Goal: Task Accomplishment & Management: Manage account settings

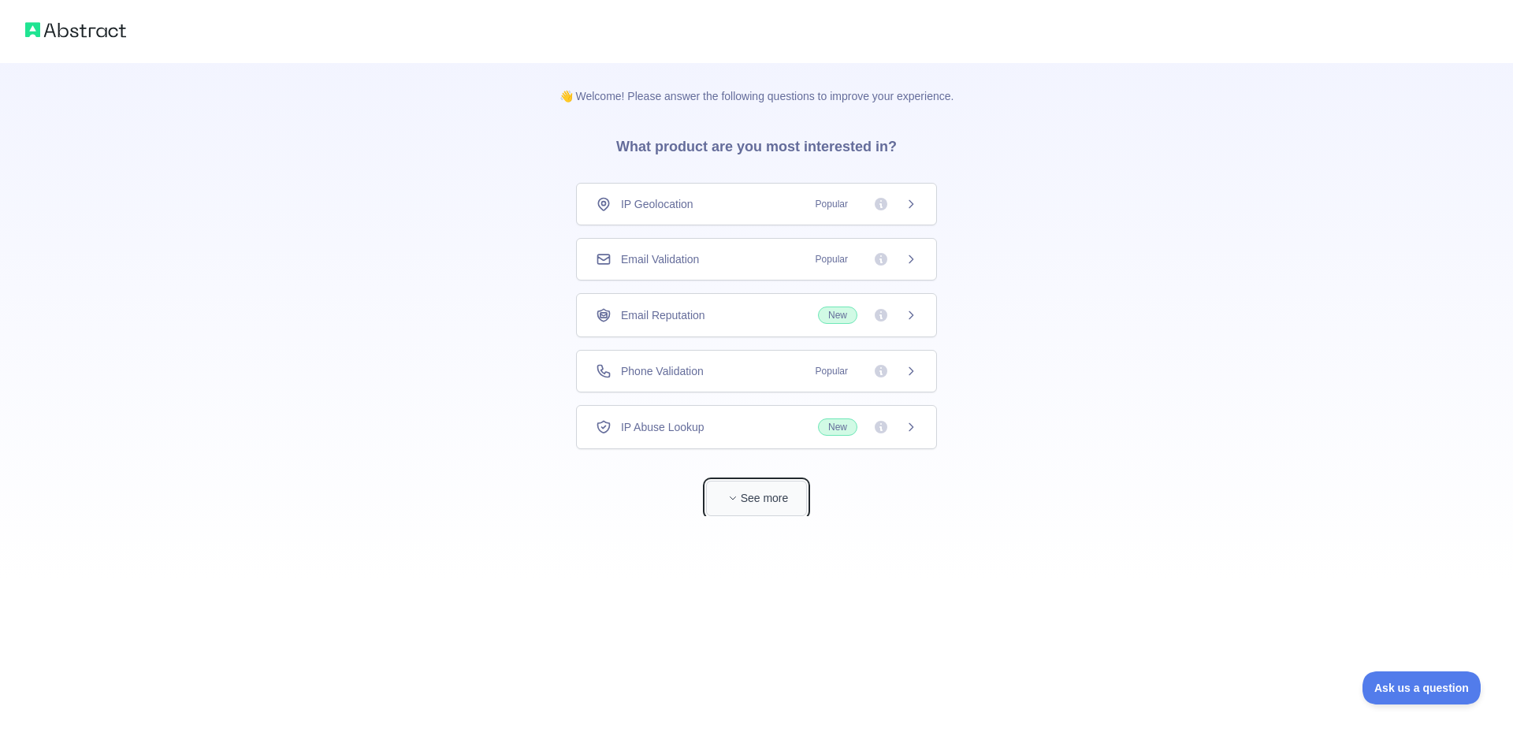
click at [751, 503] on button "See more" at bounding box center [756, 498] width 101 height 35
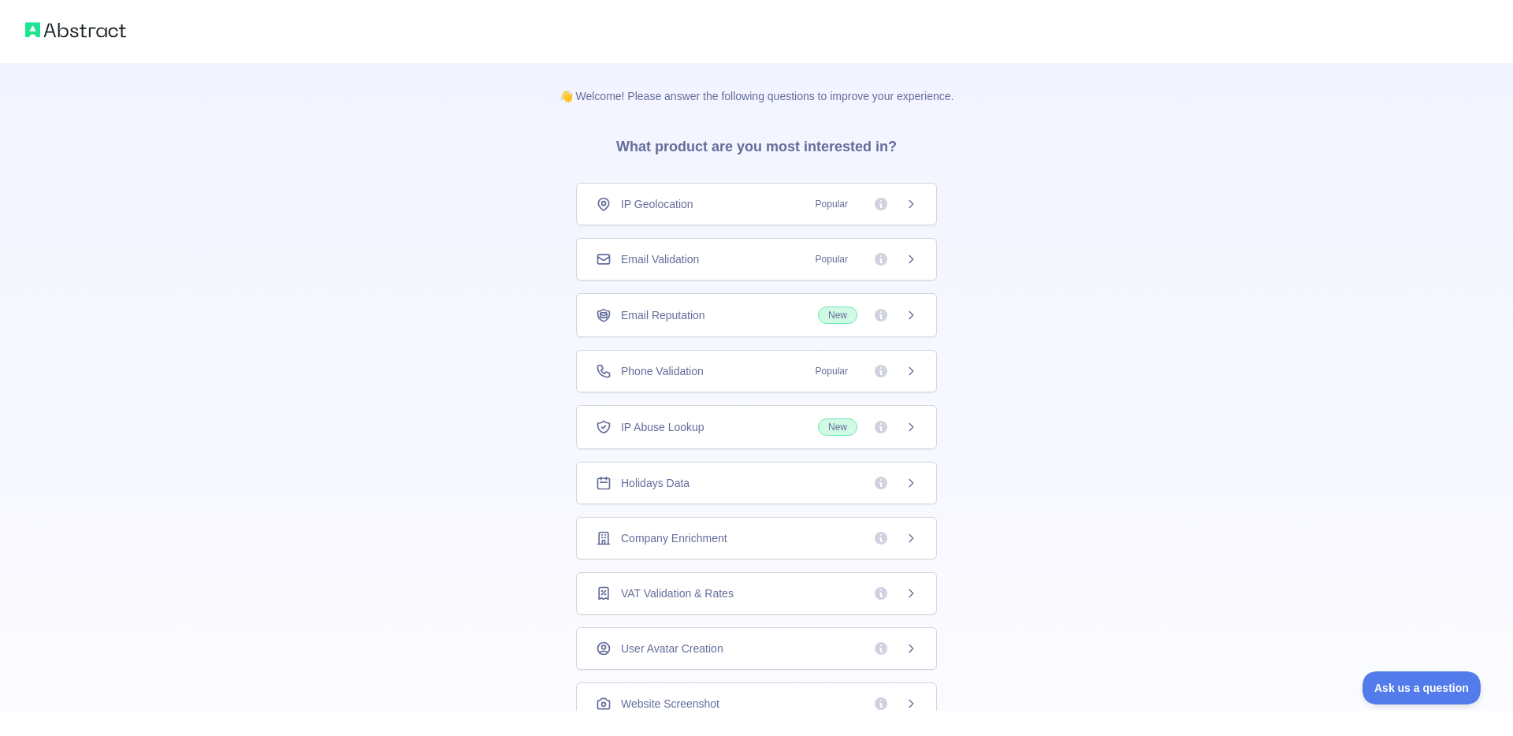
click at [1038, 232] on div "👋 Welcome! Please answer the following questions to improve your experience. Wh…" at bounding box center [756, 501] width 1513 height 1002
click at [771, 147] on h3 "What product are you most interested in?" at bounding box center [756, 143] width 331 height 79
click at [825, 203] on span "Popular" at bounding box center [831, 204] width 51 height 16
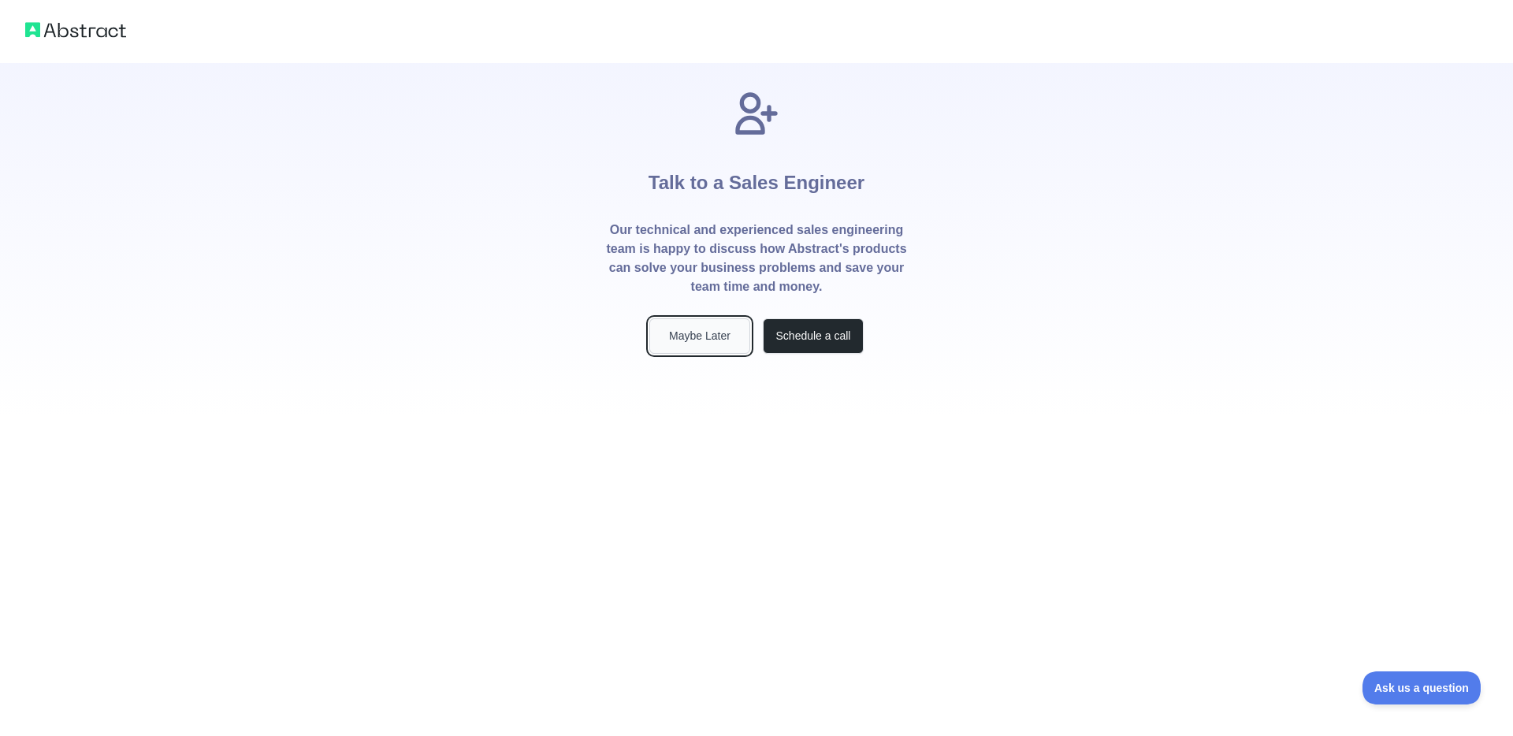
click at [725, 336] on button "Maybe Later" at bounding box center [699, 335] width 101 height 35
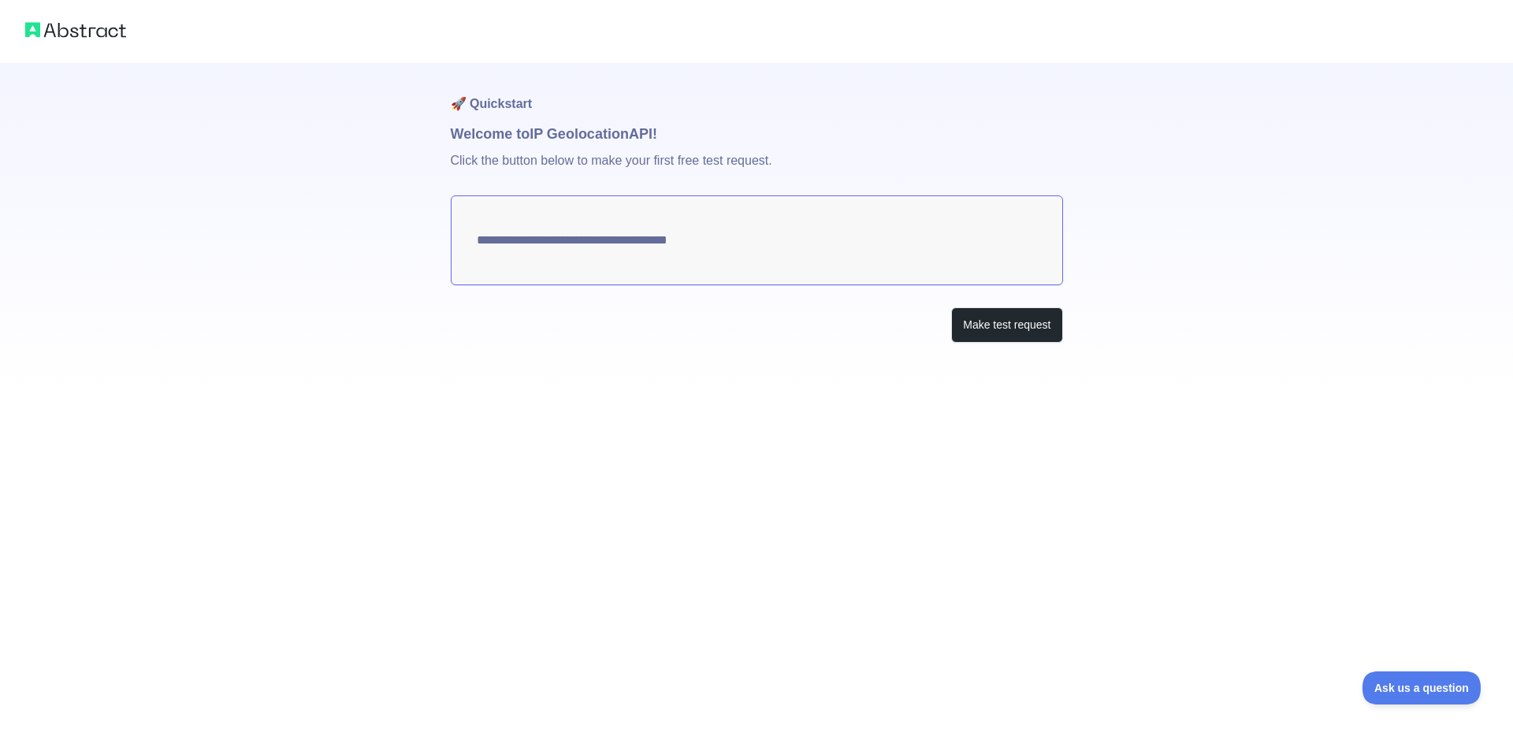
type textarea "**********"
click at [556, 140] on h1 "Welcome to IP Geolocation API!" at bounding box center [757, 134] width 612 height 22
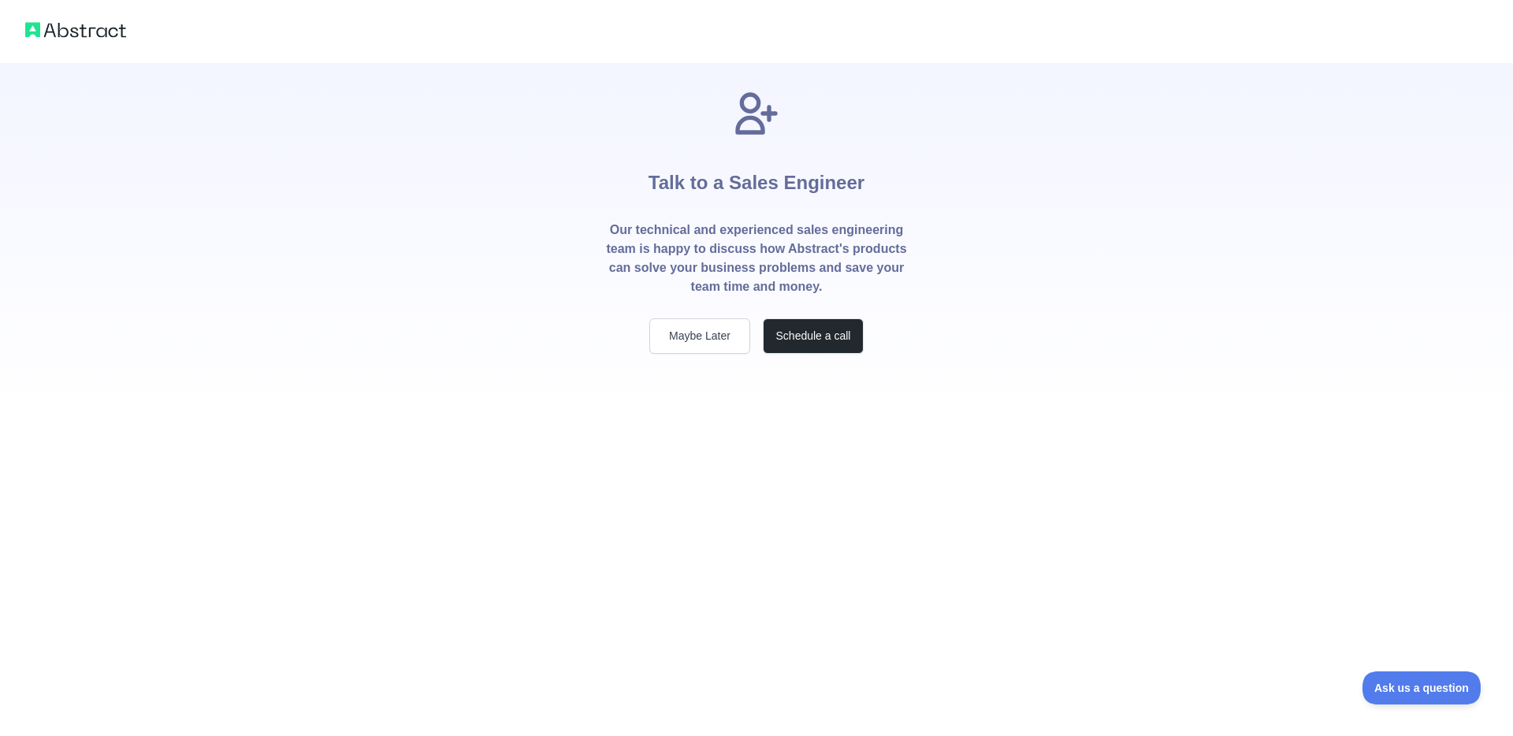
click at [64, 35] on img at bounding box center [75, 30] width 101 height 22
click at [31, 32] on img at bounding box center [75, 30] width 101 height 22
click at [716, 341] on button "Maybe Later" at bounding box center [699, 335] width 101 height 35
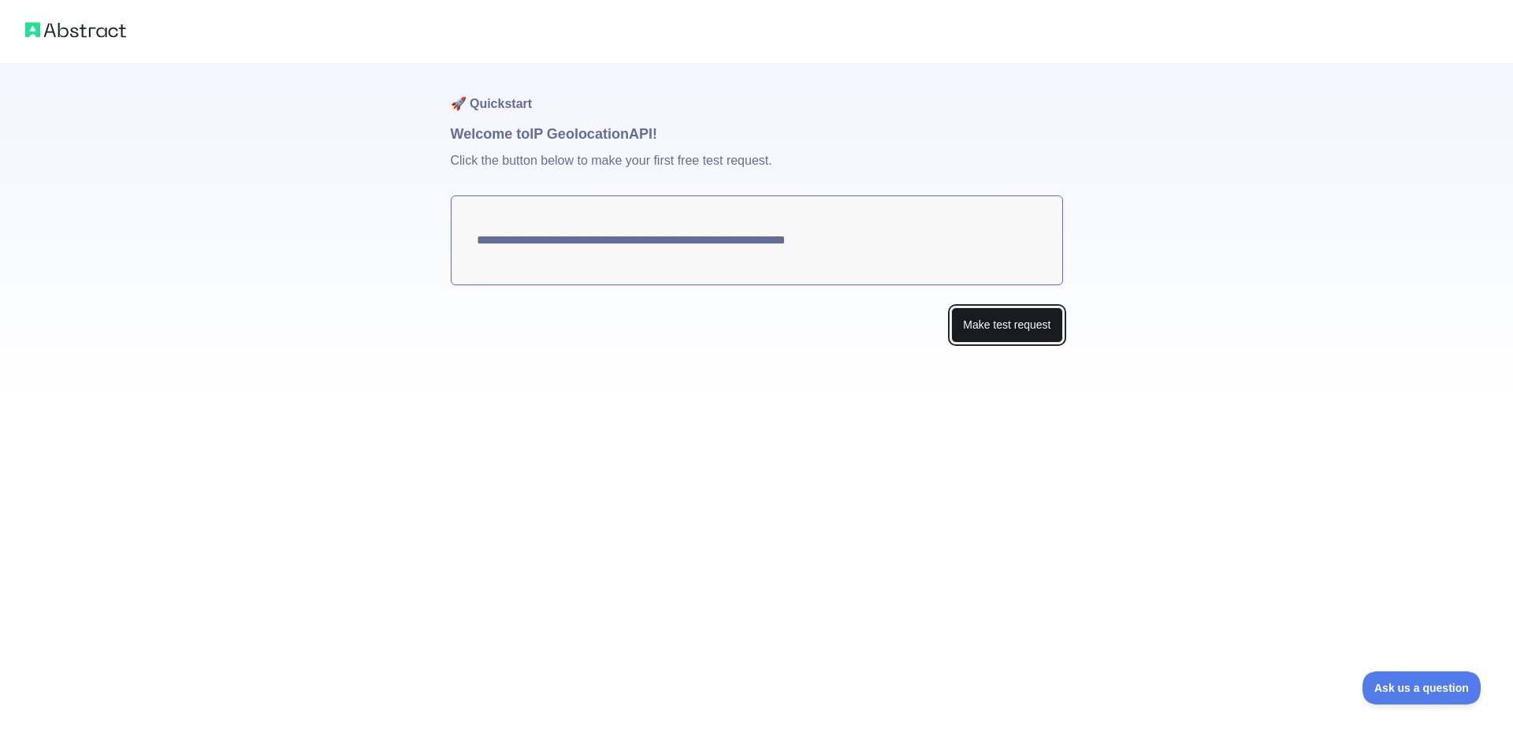
click at [1005, 324] on button "Make test request" at bounding box center [1006, 324] width 111 height 35
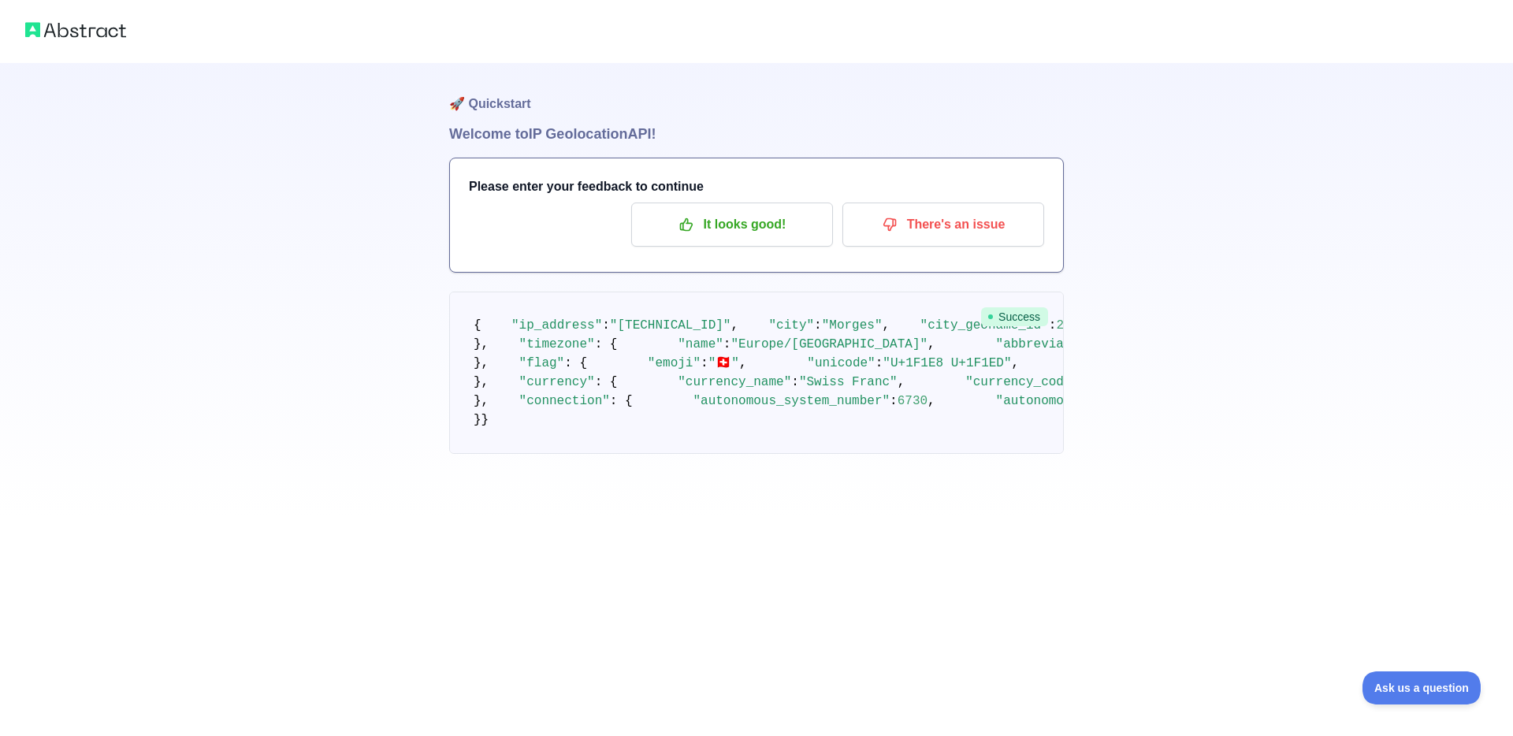
click at [78, 39] on img at bounding box center [75, 30] width 101 height 22
click at [61, 30] on img at bounding box center [75, 30] width 101 height 22
click at [726, 218] on p "It looks good!" at bounding box center [732, 224] width 178 height 27
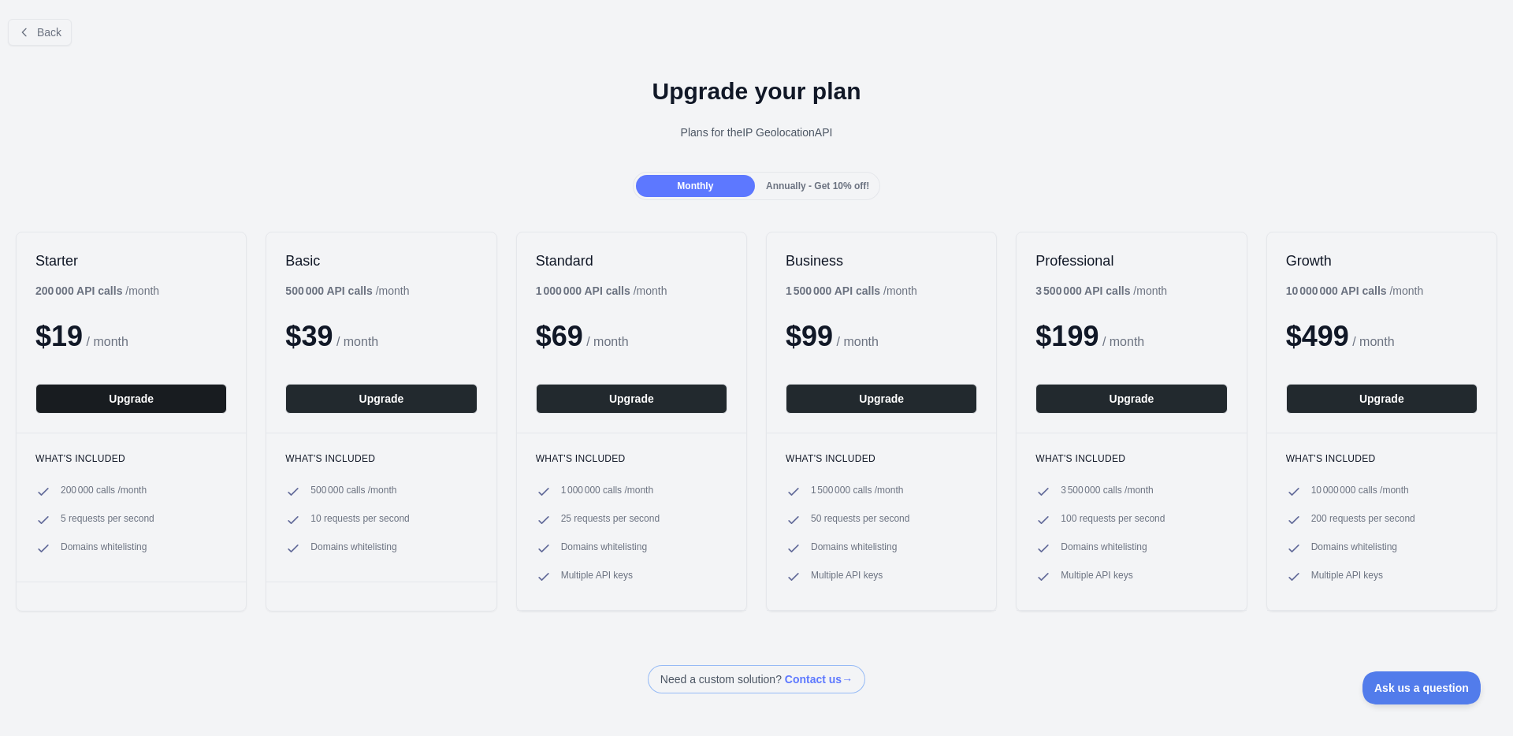
click at [126, 403] on button "Upgrade" at bounding box center [130, 399] width 191 height 30
click at [31, 39] on button "Back" at bounding box center [40, 32] width 64 height 27
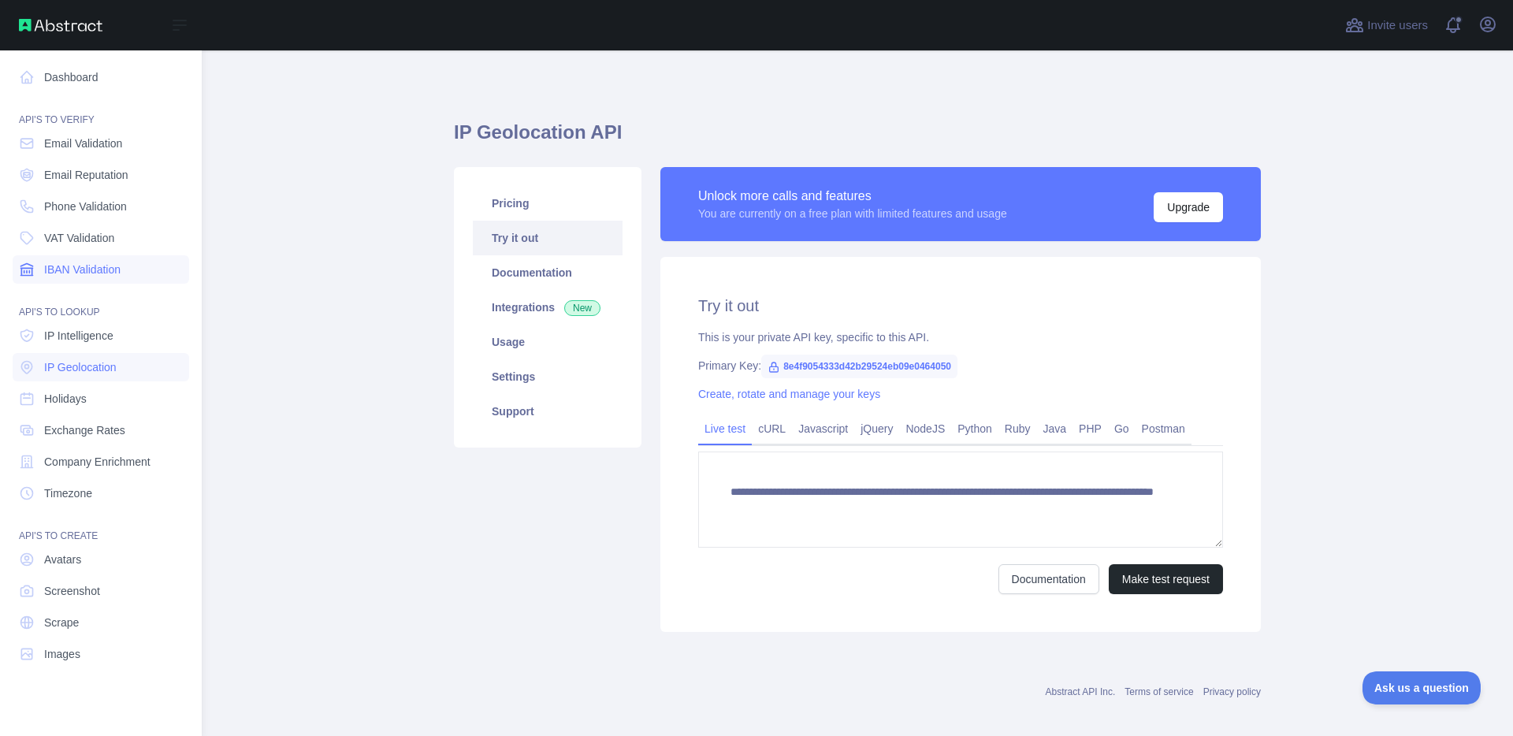
click at [98, 267] on span "IBAN Validation" at bounding box center [82, 270] width 76 height 16
click at [79, 75] on link "Dashboard" at bounding box center [101, 77] width 177 height 28
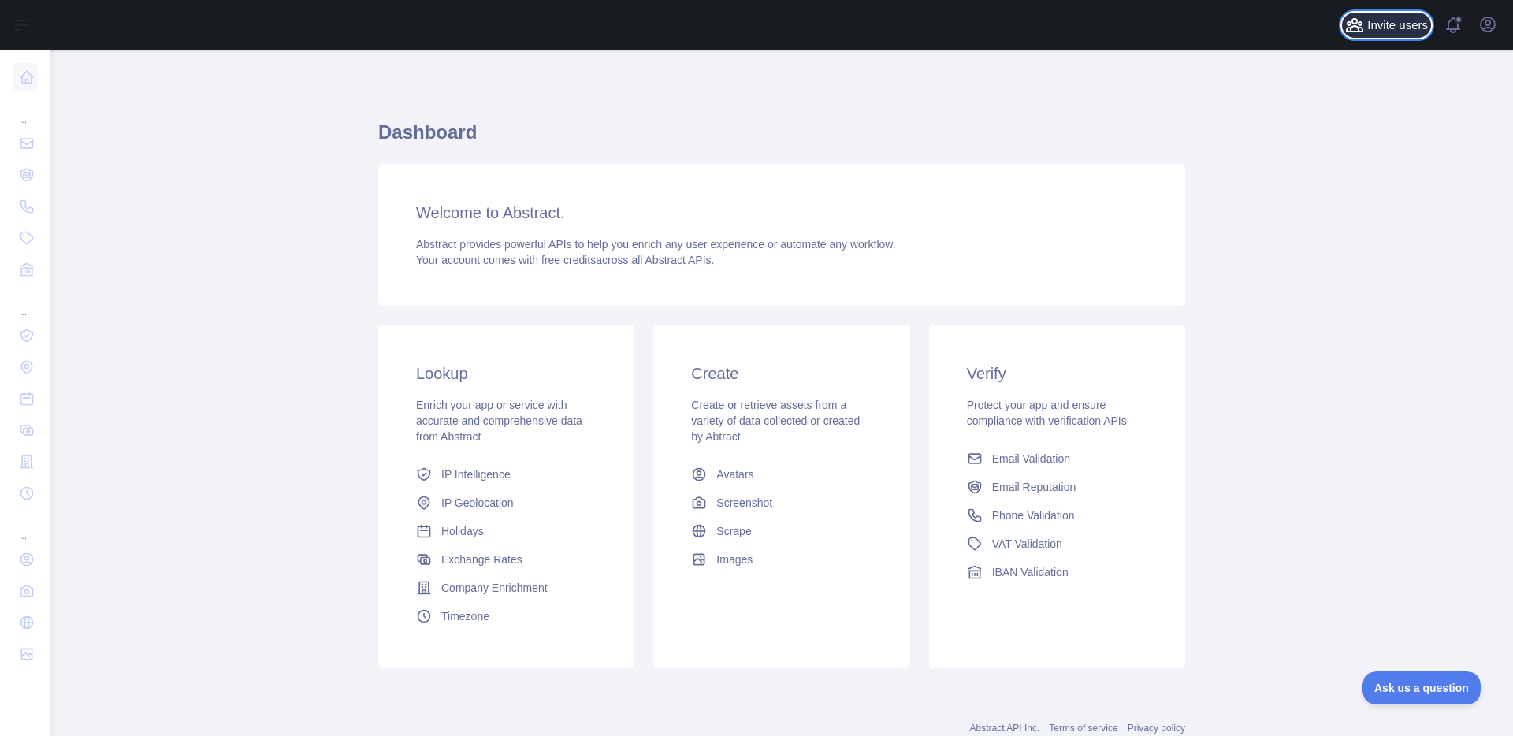
click at [1362, 22] on icon at bounding box center [1354, 25] width 19 height 19
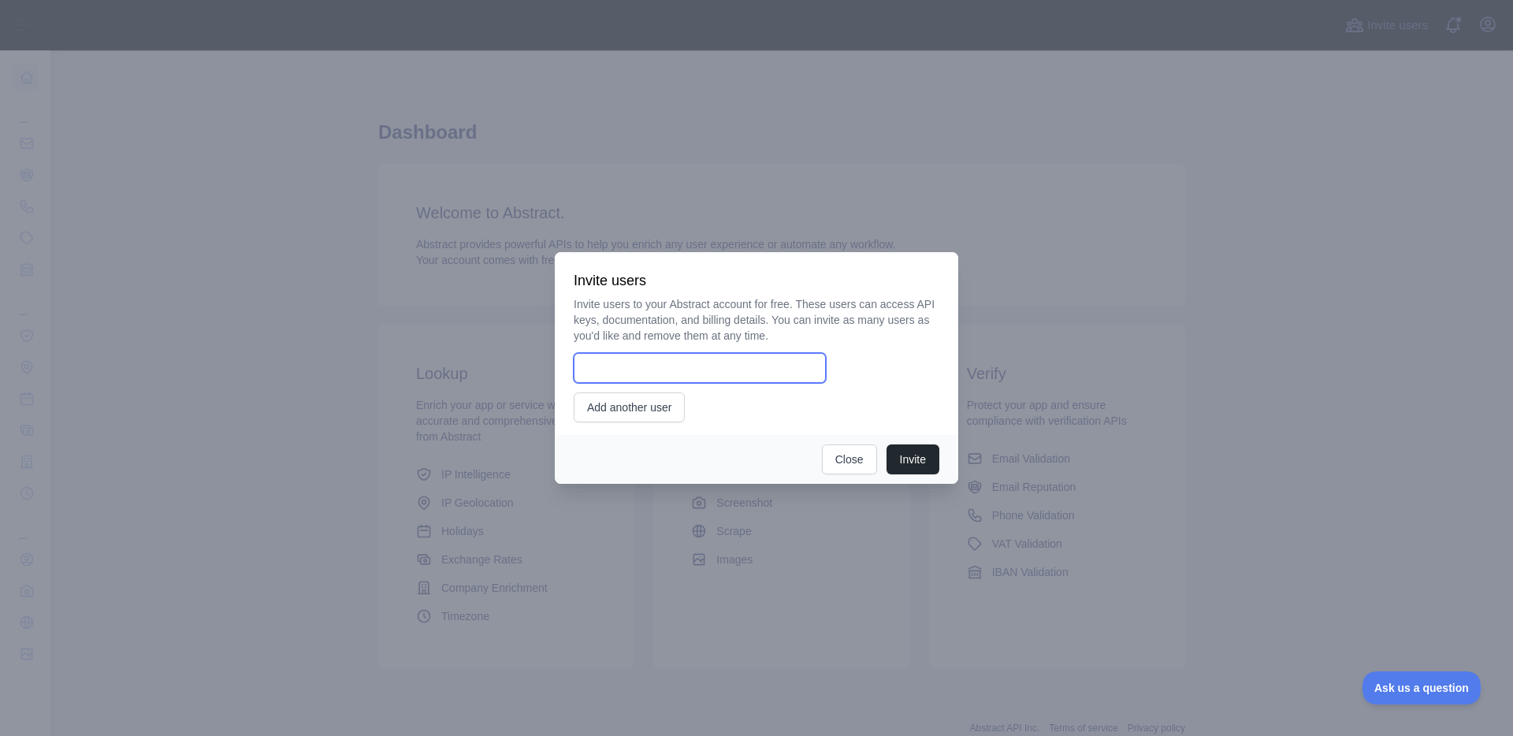
click at [690, 366] on input "email" at bounding box center [700, 368] width 252 height 30
click at [604, 385] on div "Invite users to your Abstract account for free. These users can access API keys…" at bounding box center [757, 359] width 366 height 126
click at [1373, 89] on div at bounding box center [756, 368] width 1513 height 736
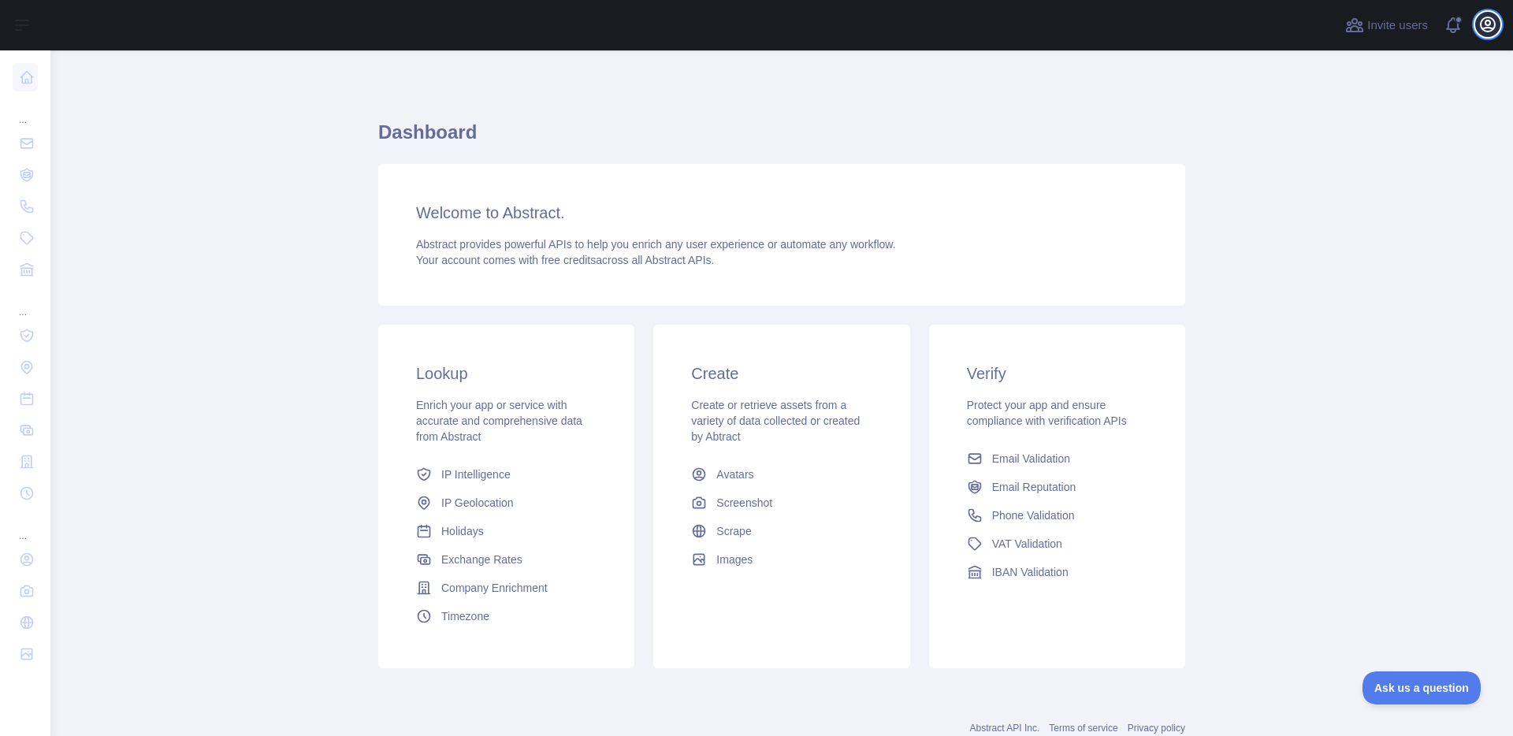
click at [1492, 26] on icon "button" at bounding box center [1487, 24] width 19 height 19
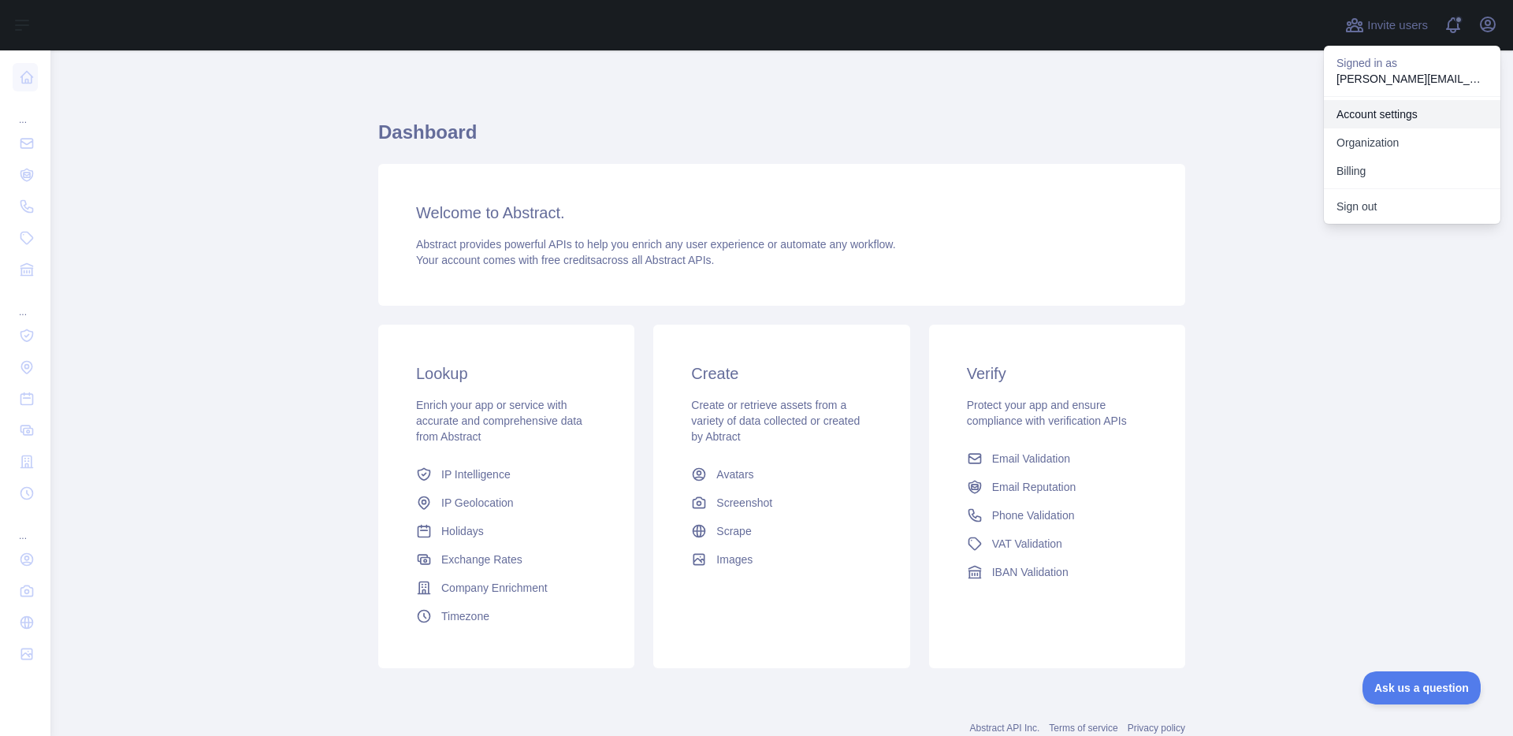
click at [1383, 119] on link "Account settings" at bounding box center [1412, 114] width 177 height 28
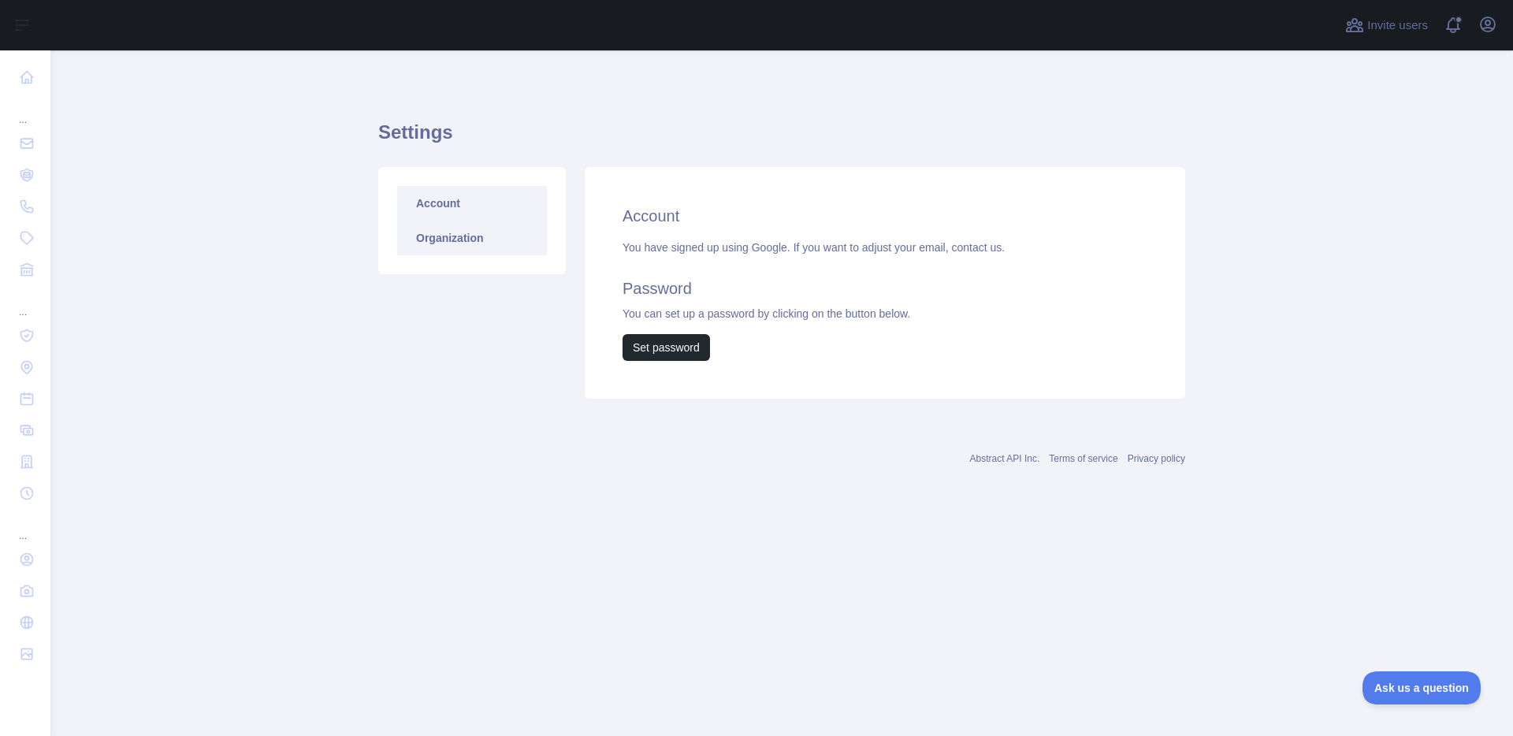
click at [421, 243] on link "Organization" at bounding box center [472, 238] width 150 height 35
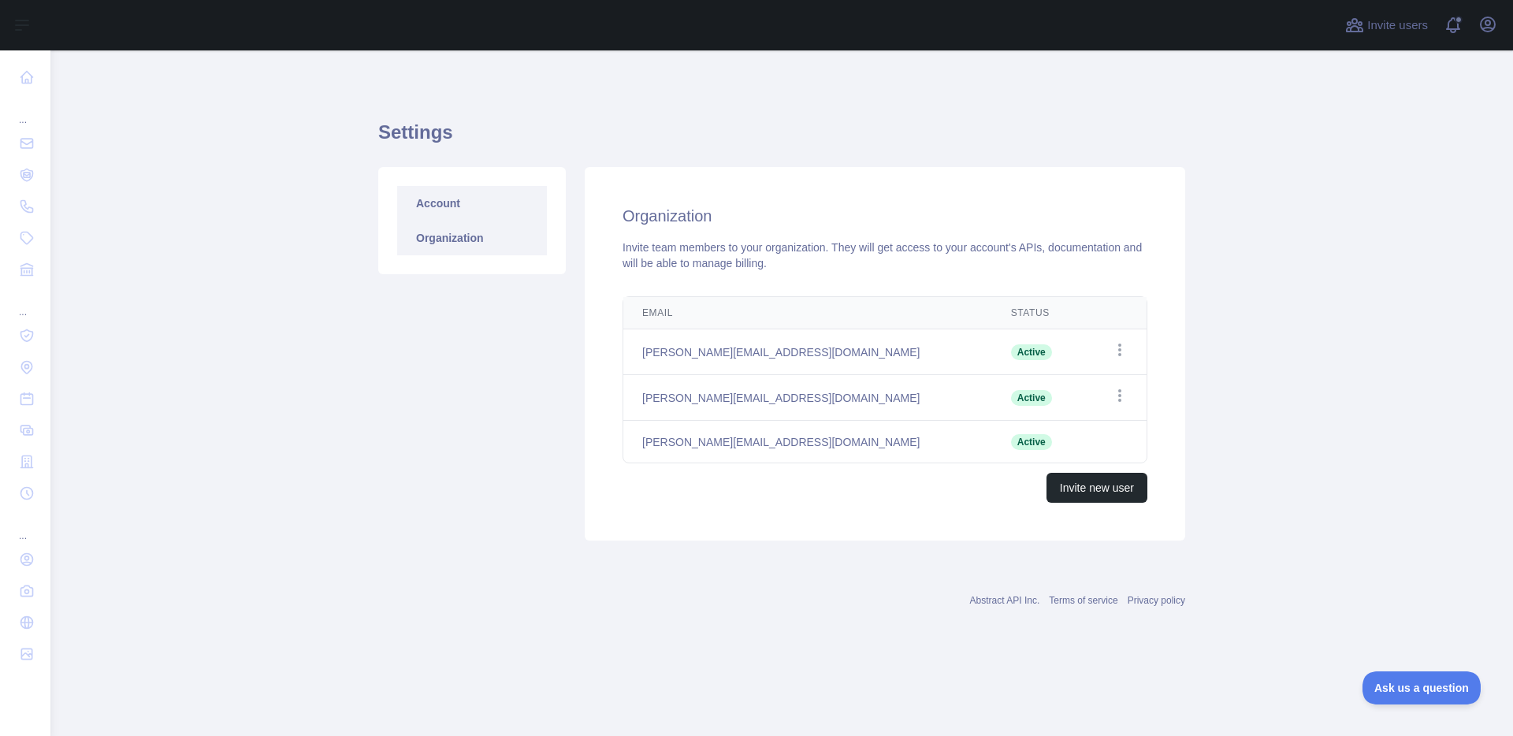
click at [433, 203] on link "Account" at bounding box center [472, 203] width 150 height 35
